Goal: Information Seeking & Learning: Check status

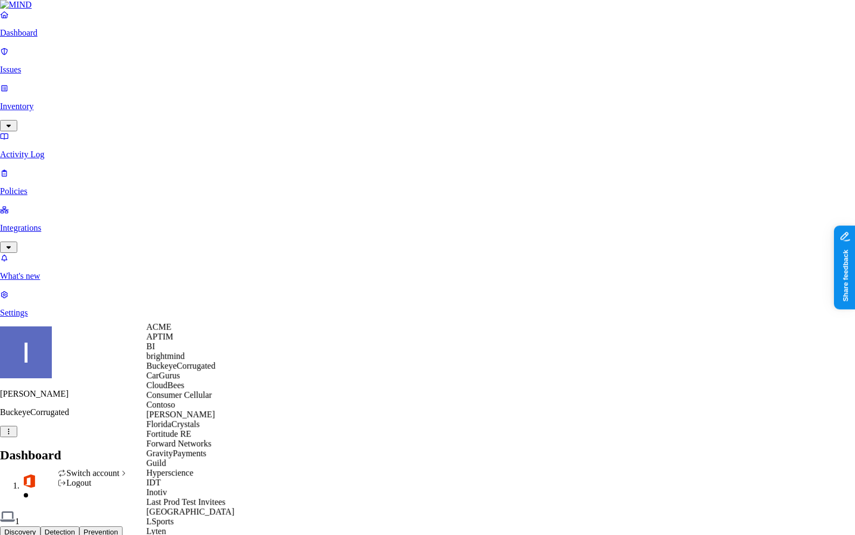
scroll to position [461, 0]
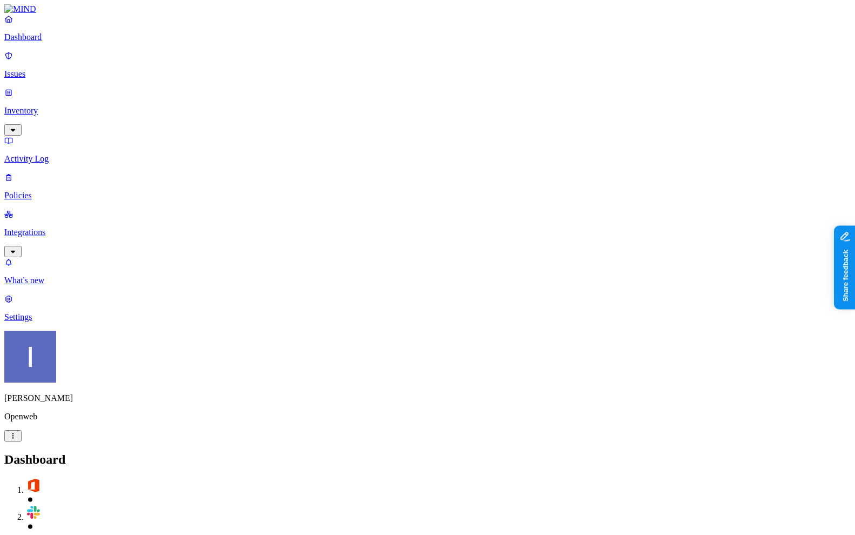
click at [41, 227] on p "Integrations" at bounding box center [427, 232] width 847 height 10
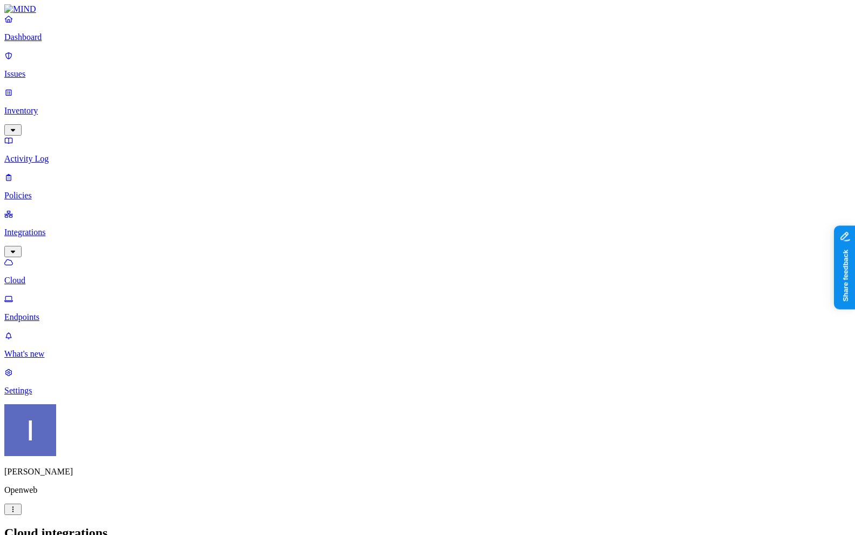
click at [76, 312] on p "Endpoints" at bounding box center [427, 317] width 847 height 10
click at [437, 97] on div "Last 7 days" at bounding box center [437, 97] width 0 height 29
click at [437, 79] on div "Last day" at bounding box center [437, 73] width 0 height 19
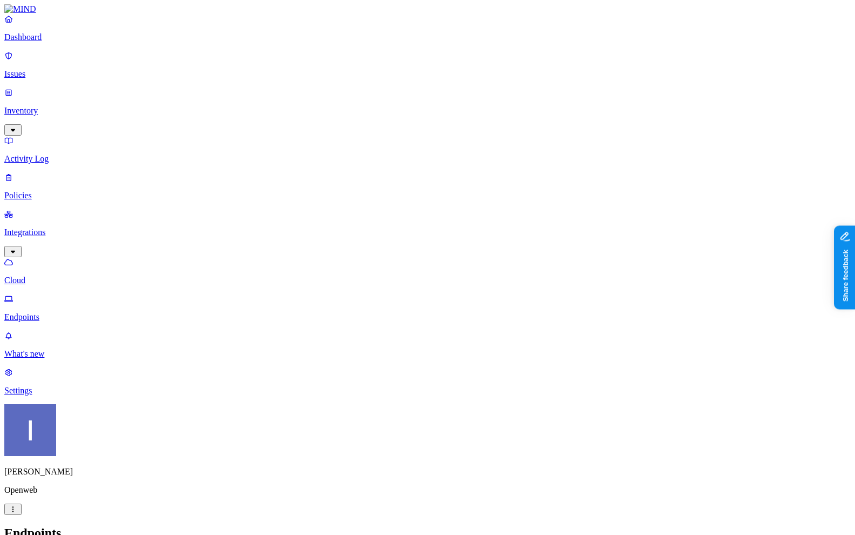
click at [437, 56] on div "All" at bounding box center [437, 59] width 0 height 10
type input "nimrod"
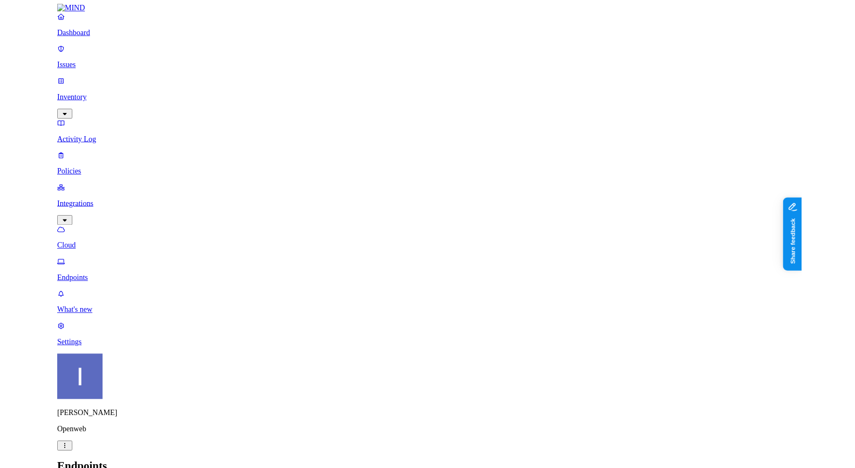
scroll to position [0, 0]
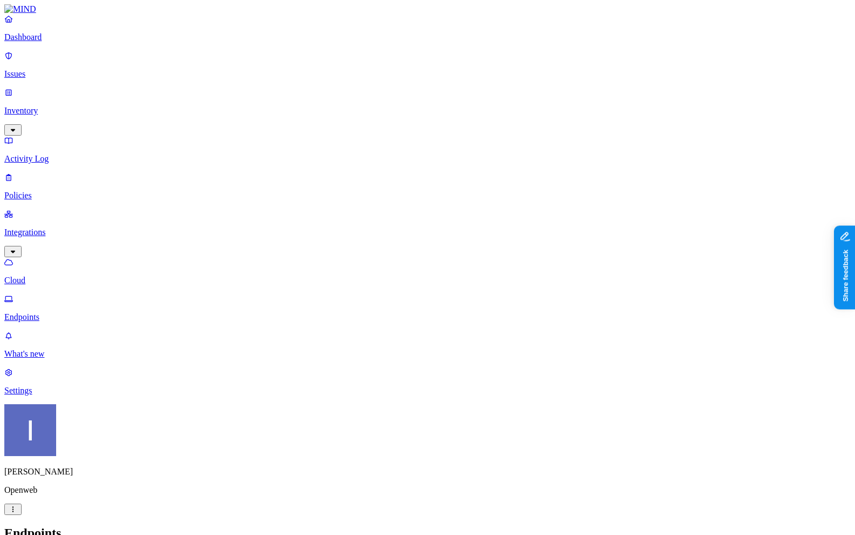
drag, startPoint x: 237, startPoint y: 60, endPoint x: 308, endPoint y: 73, distance: 72.5
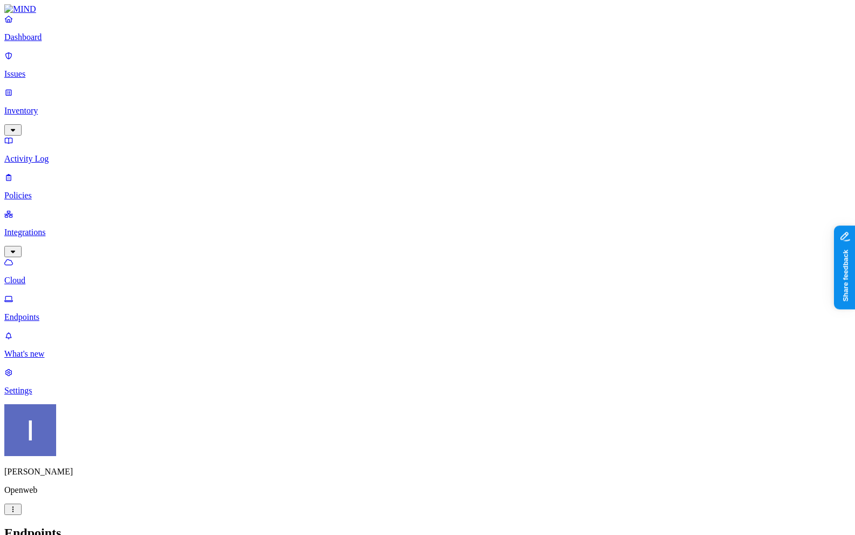
type input "nimrod"
